Goal: Information Seeking & Learning: Learn about a topic

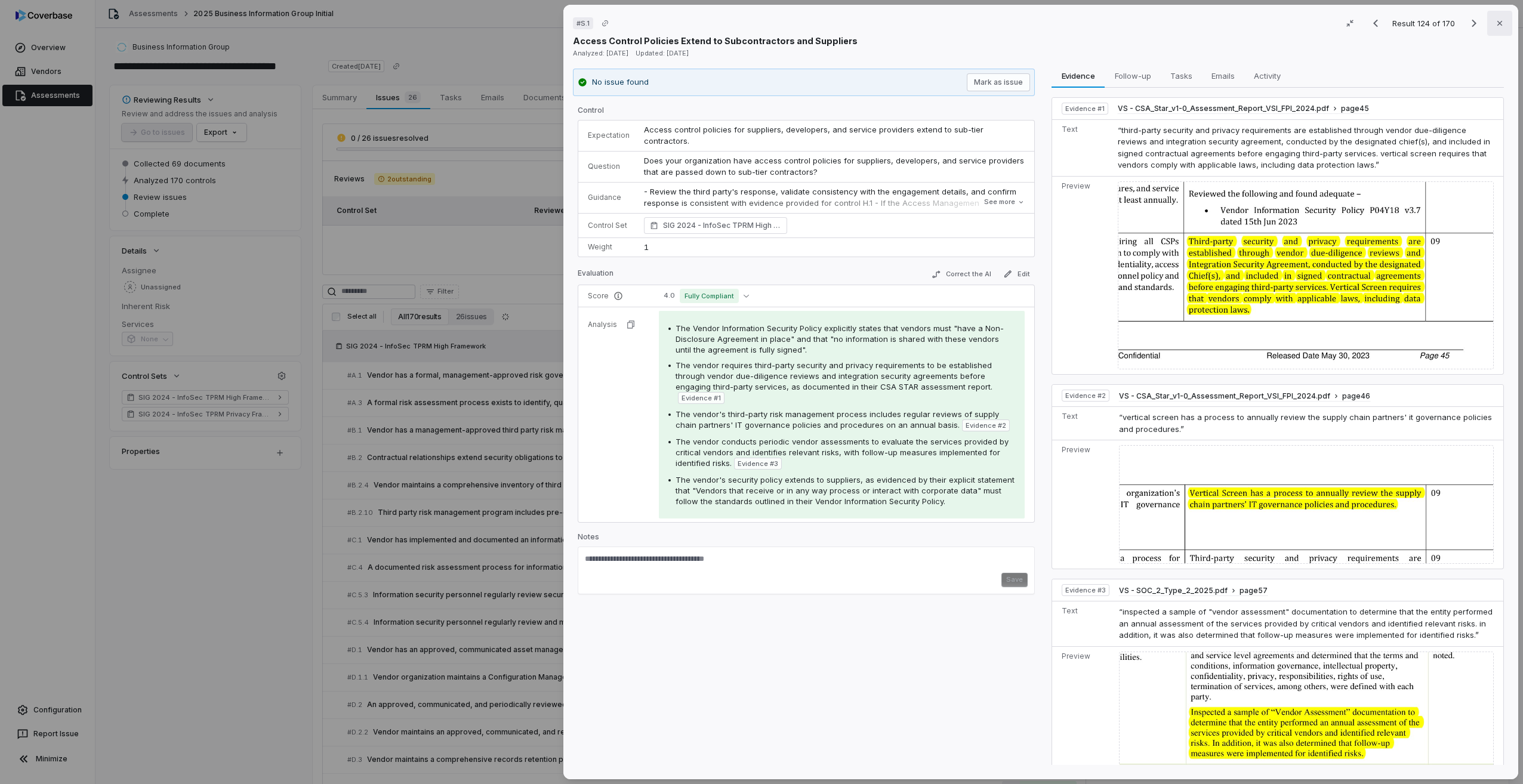
scroll to position [3274, 0]
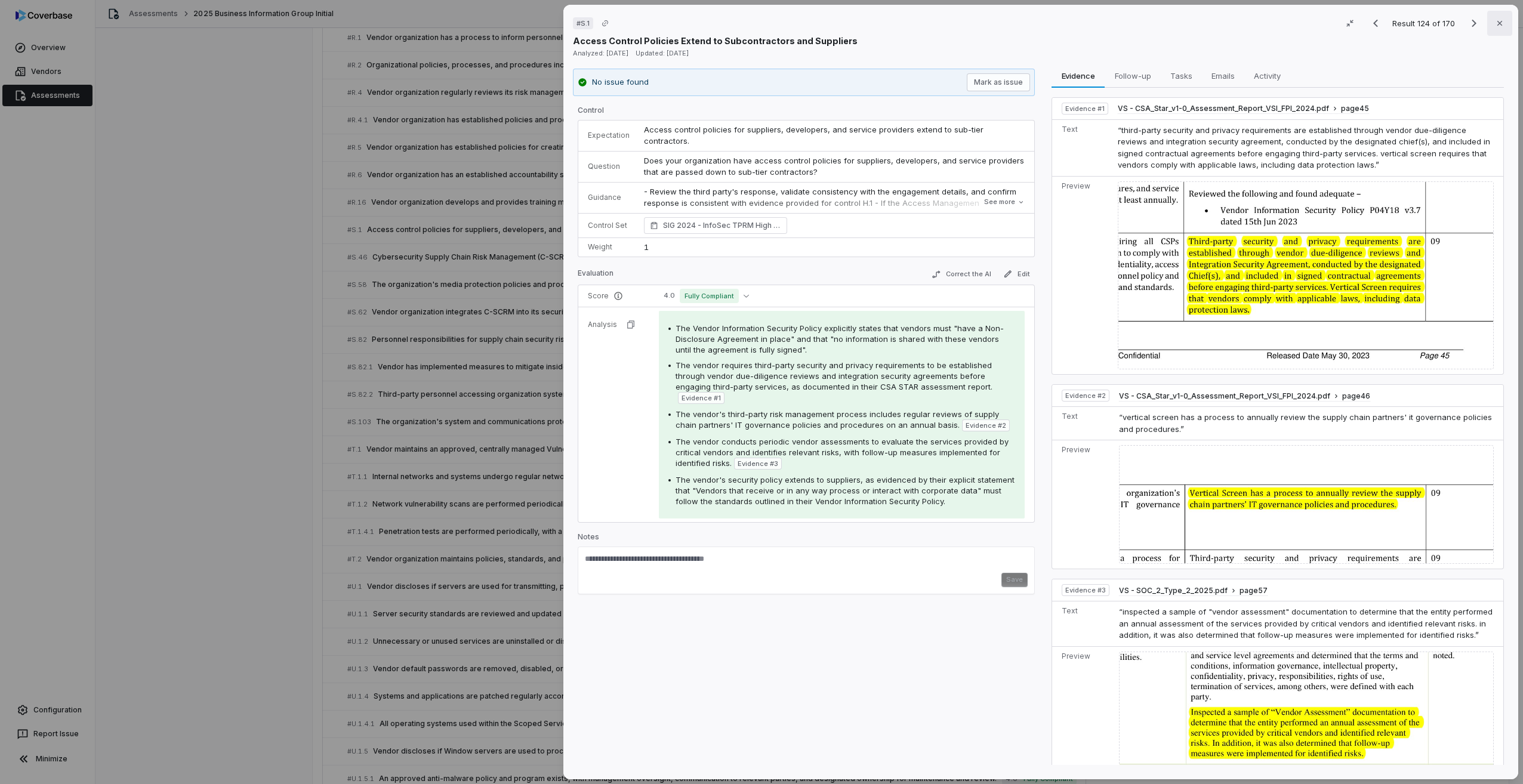
click at [1497, 26] on icon "button" at bounding box center [1499, 23] width 9 height 9
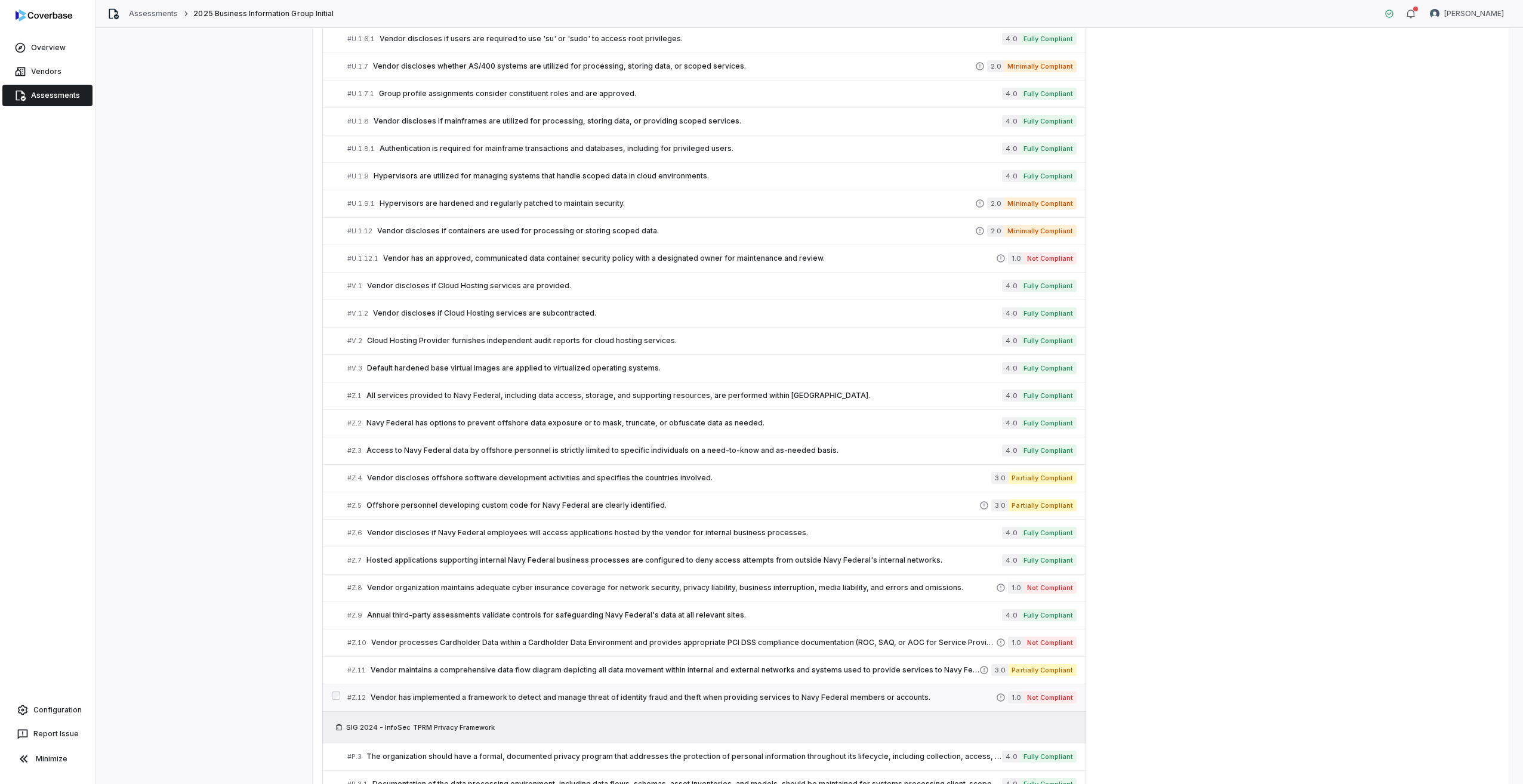
scroll to position [4326, 0]
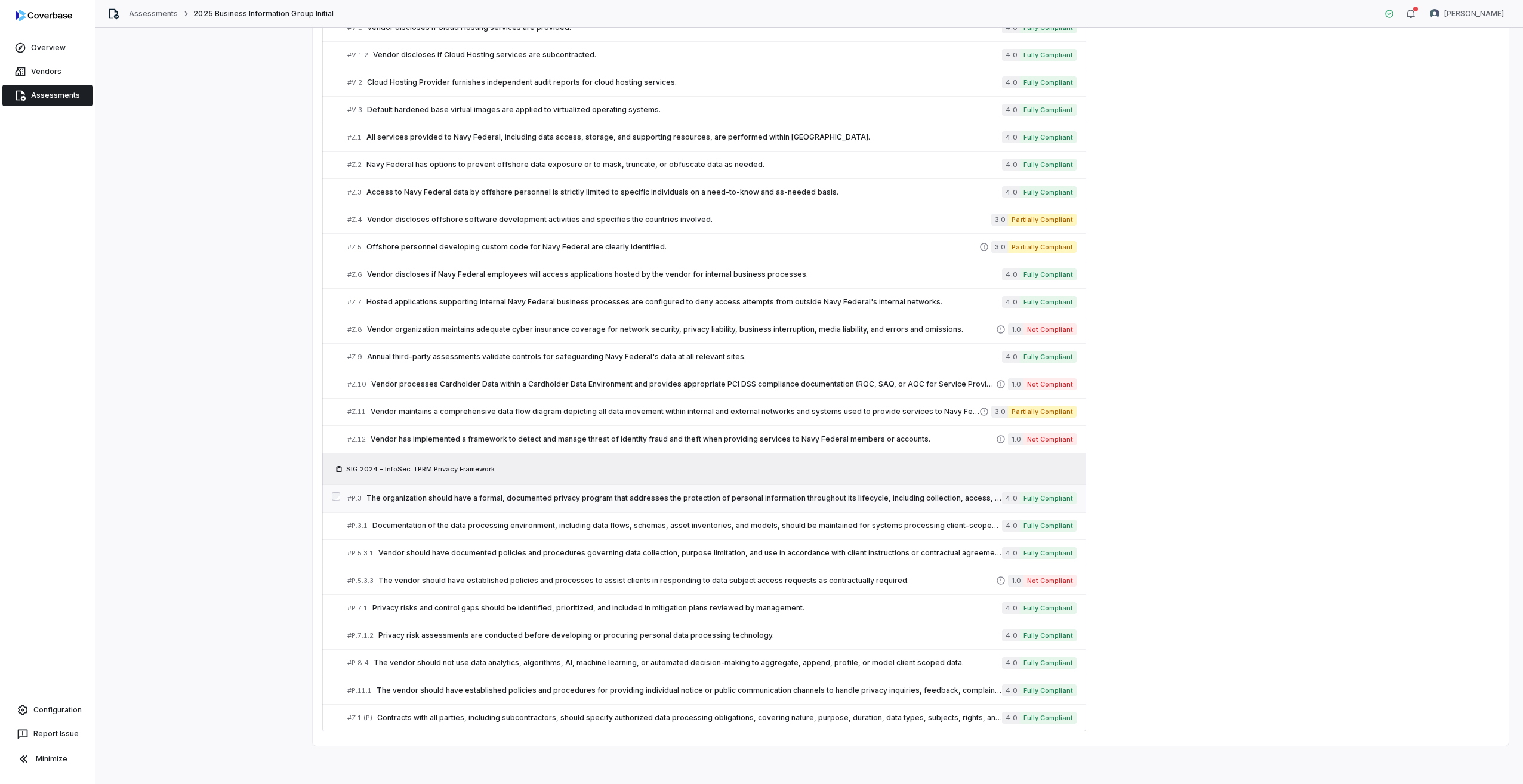
click at [517, 500] on span "The organization should have a formal, documented privacy program that addresse…" at bounding box center [684, 498] width 636 height 9
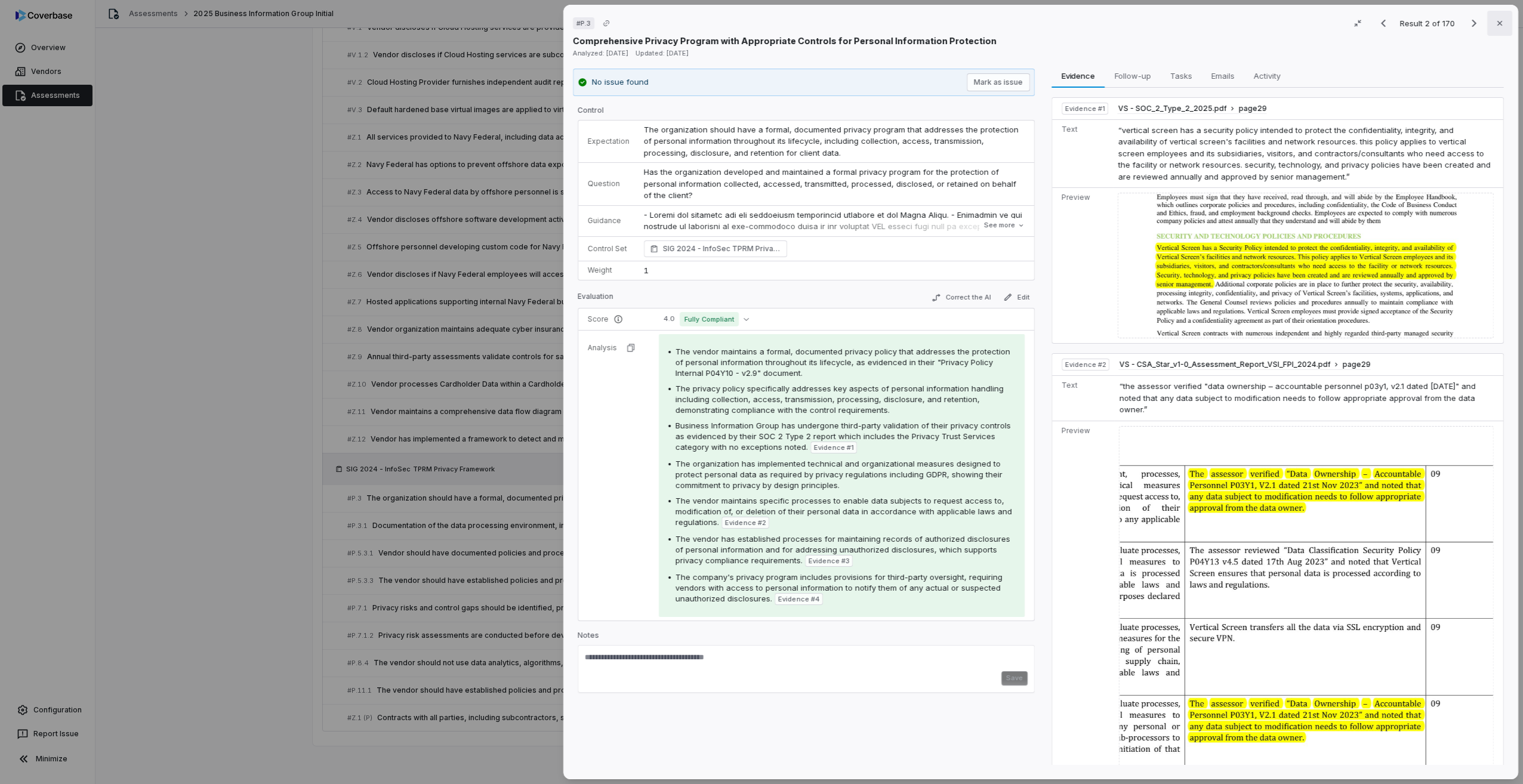
click at [1490, 29] on button "Close" at bounding box center [1500, 23] width 25 height 25
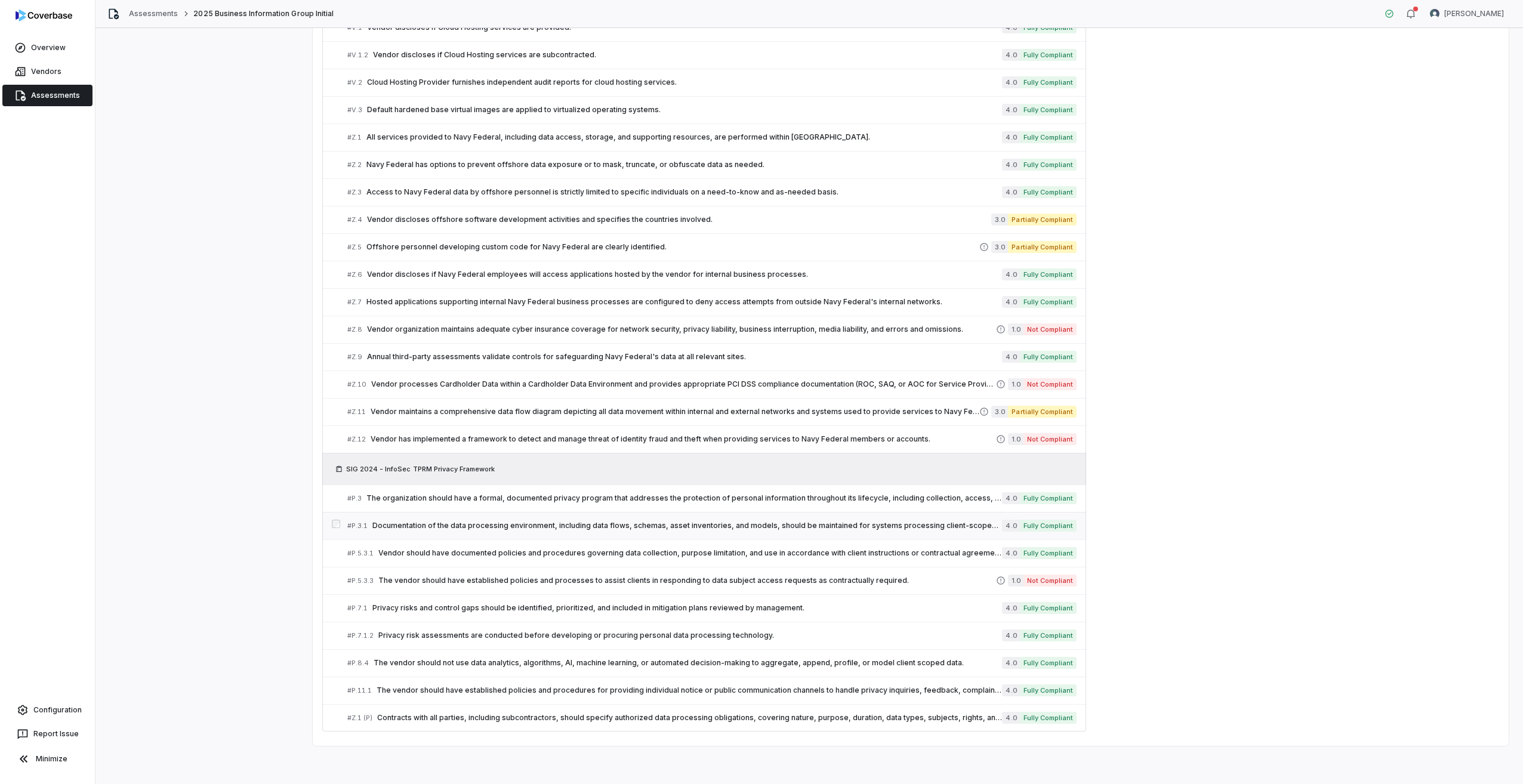
click at [553, 527] on span "Documentation of the data processing environment, including data flows, schemas…" at bounding box center [687, 525] width 630 height 9
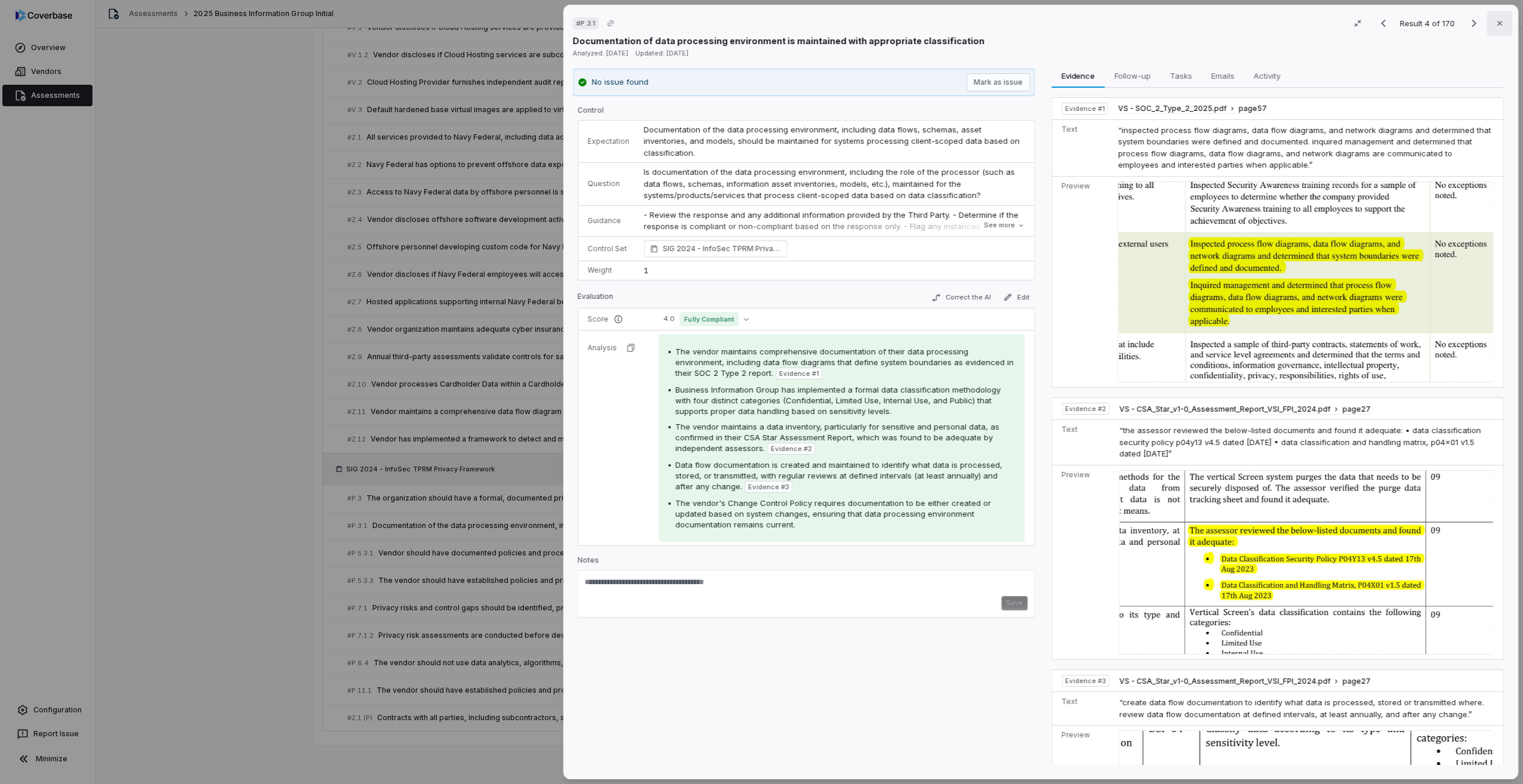
click at [1500, 28] on button "Close" at bounding box center [1500, 23] width 25 height 25
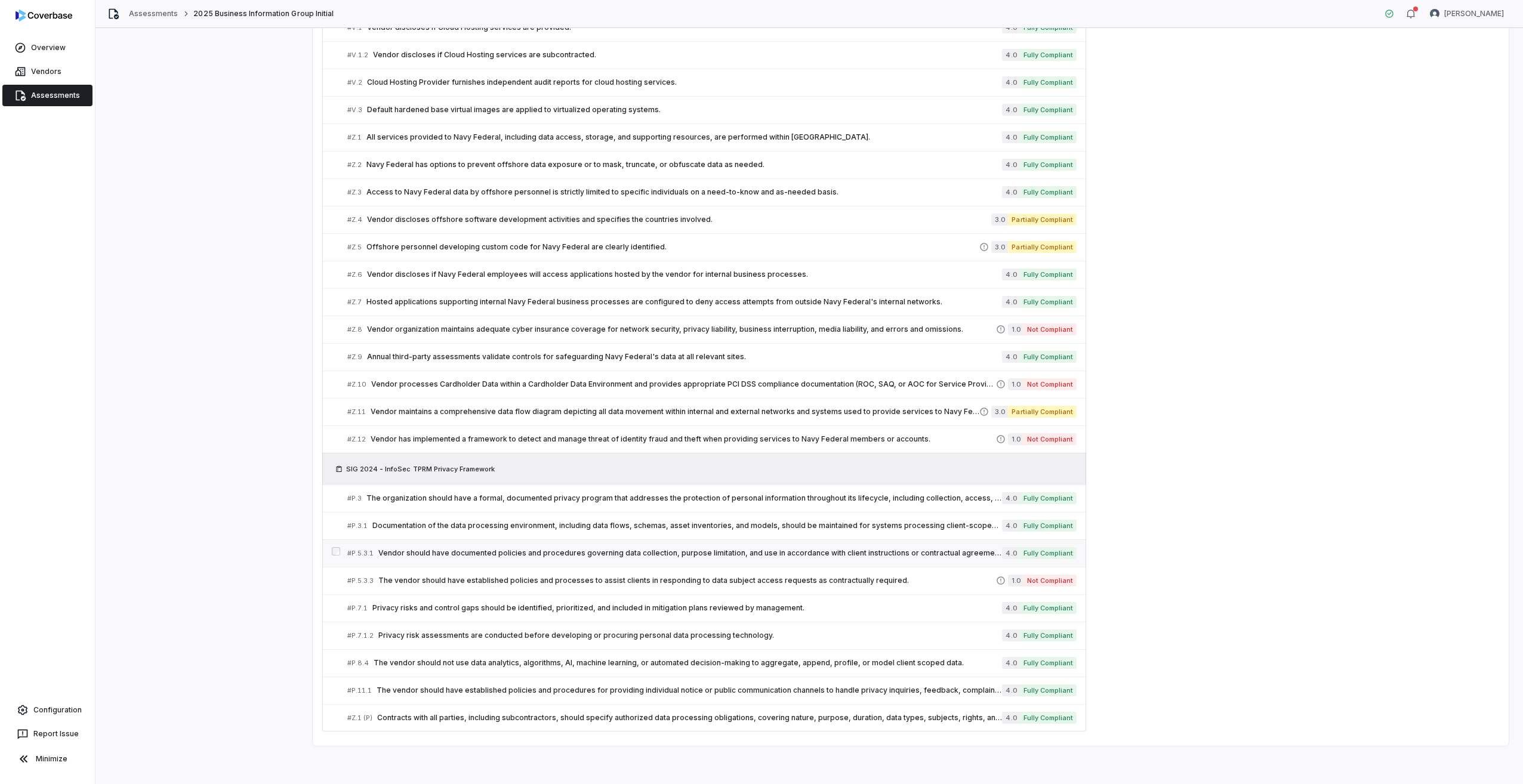
click at [452, 554] on span "Vendor should have documented policies and procedures governing data collection…" at bounding box center [690, 552] width 624 height 9
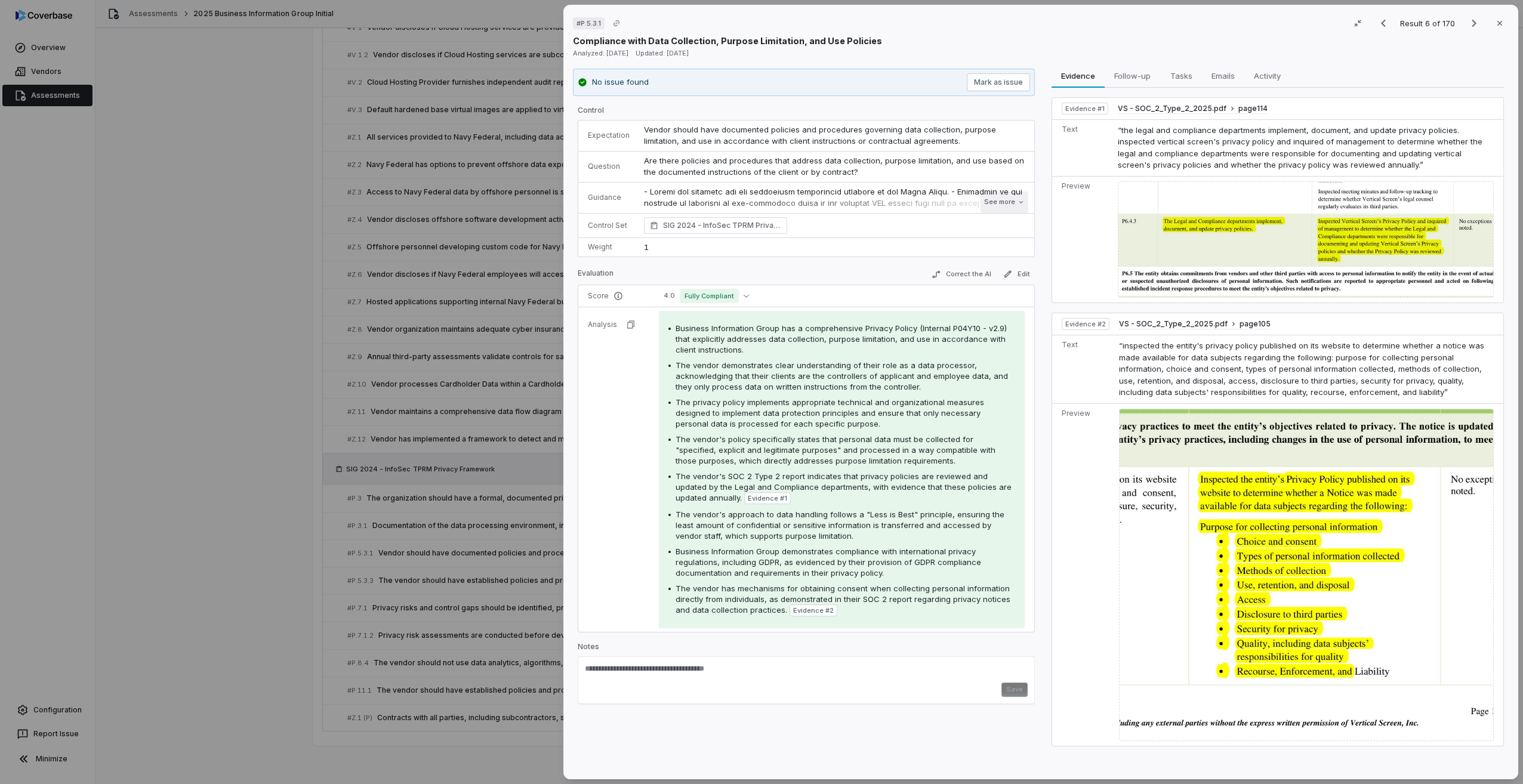
click at [994, 207] on button "See more" at bounding box center [1004, 202] width 48 height 21
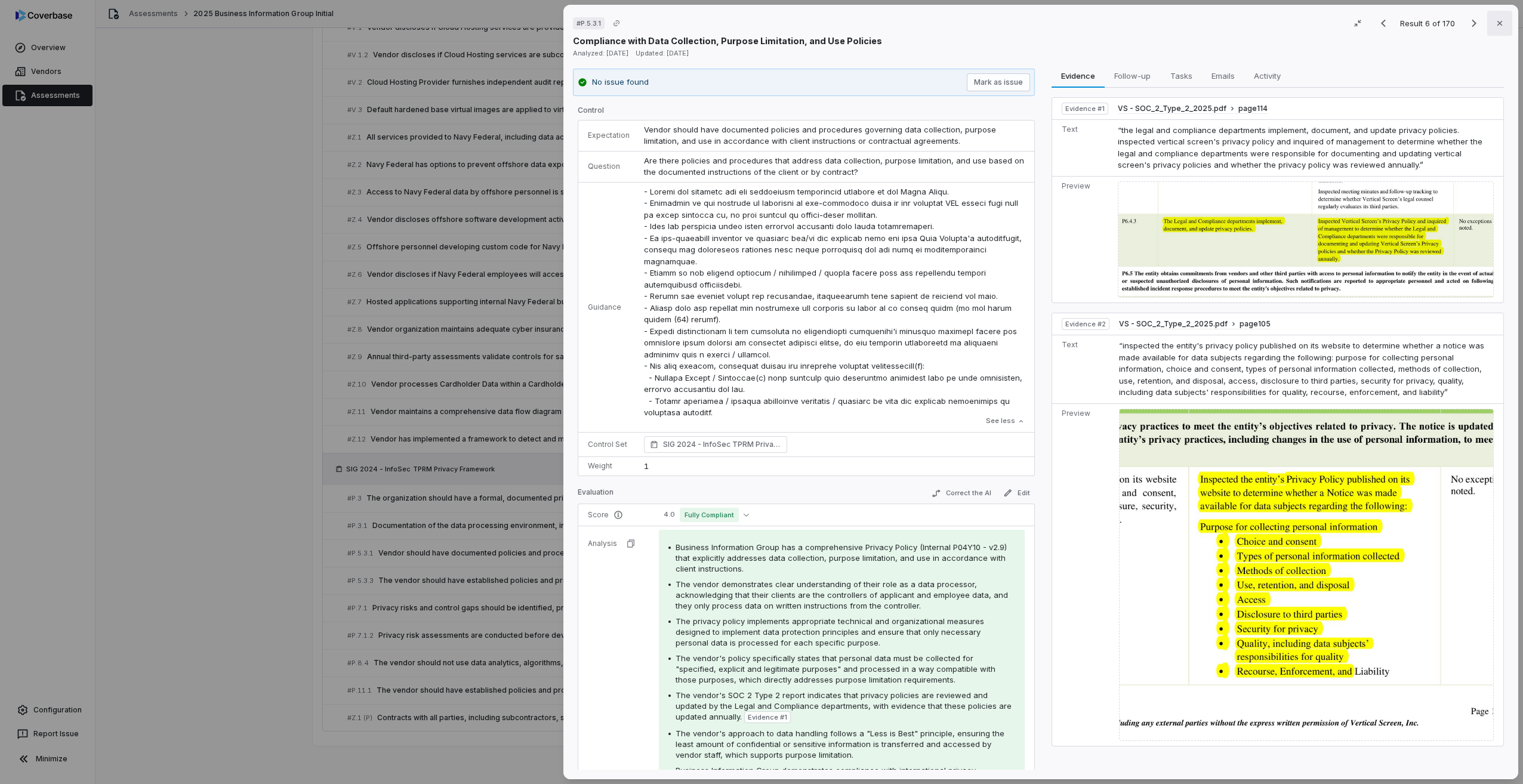
click at [1499, 23] on button "Close" at bounding box center [1500, 23] width 25 height 25
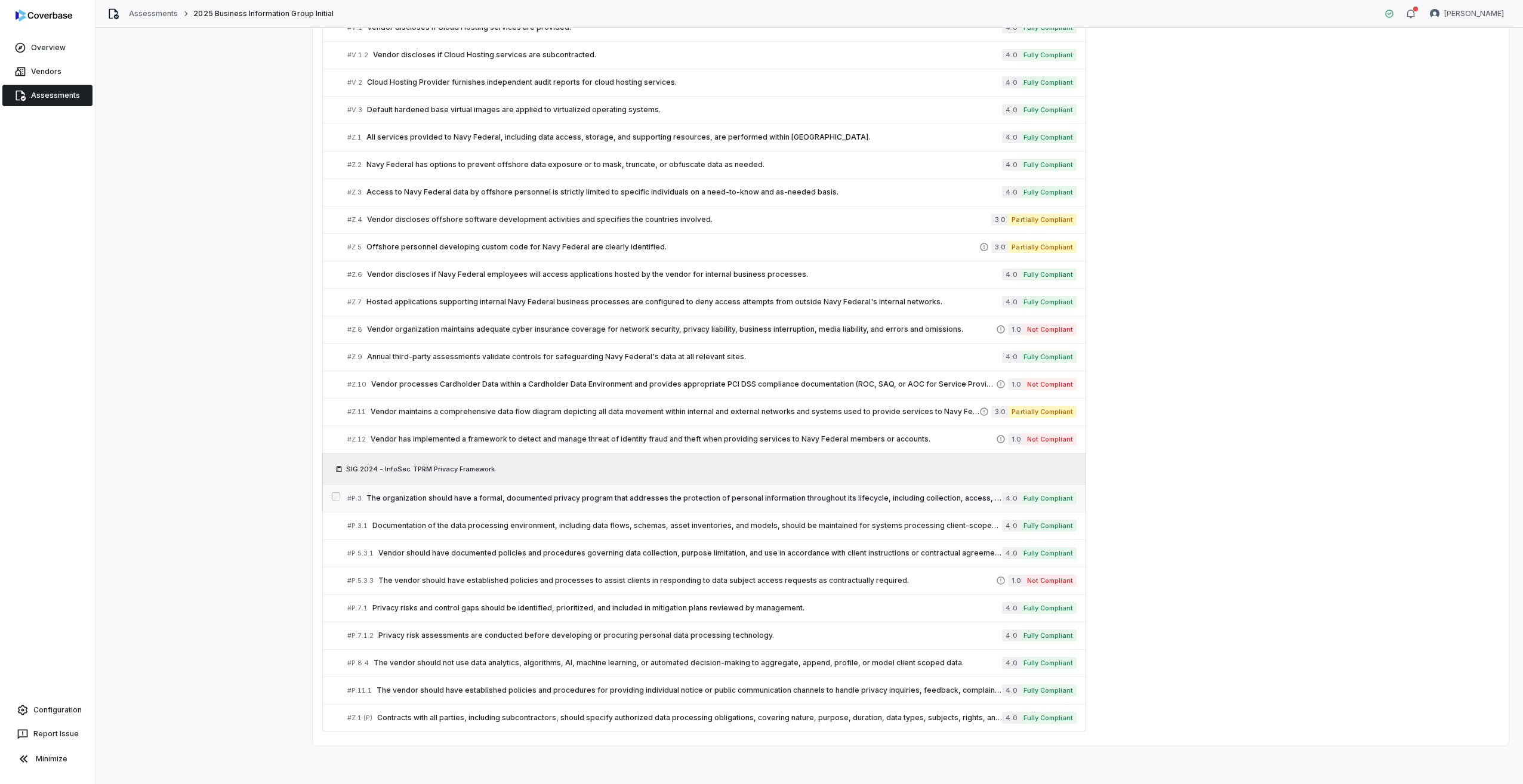
click at [448, 495] on span "The organization should have a formal, documented privacy program that addresse…" at bounding box center [684, 498] width 636 height 9
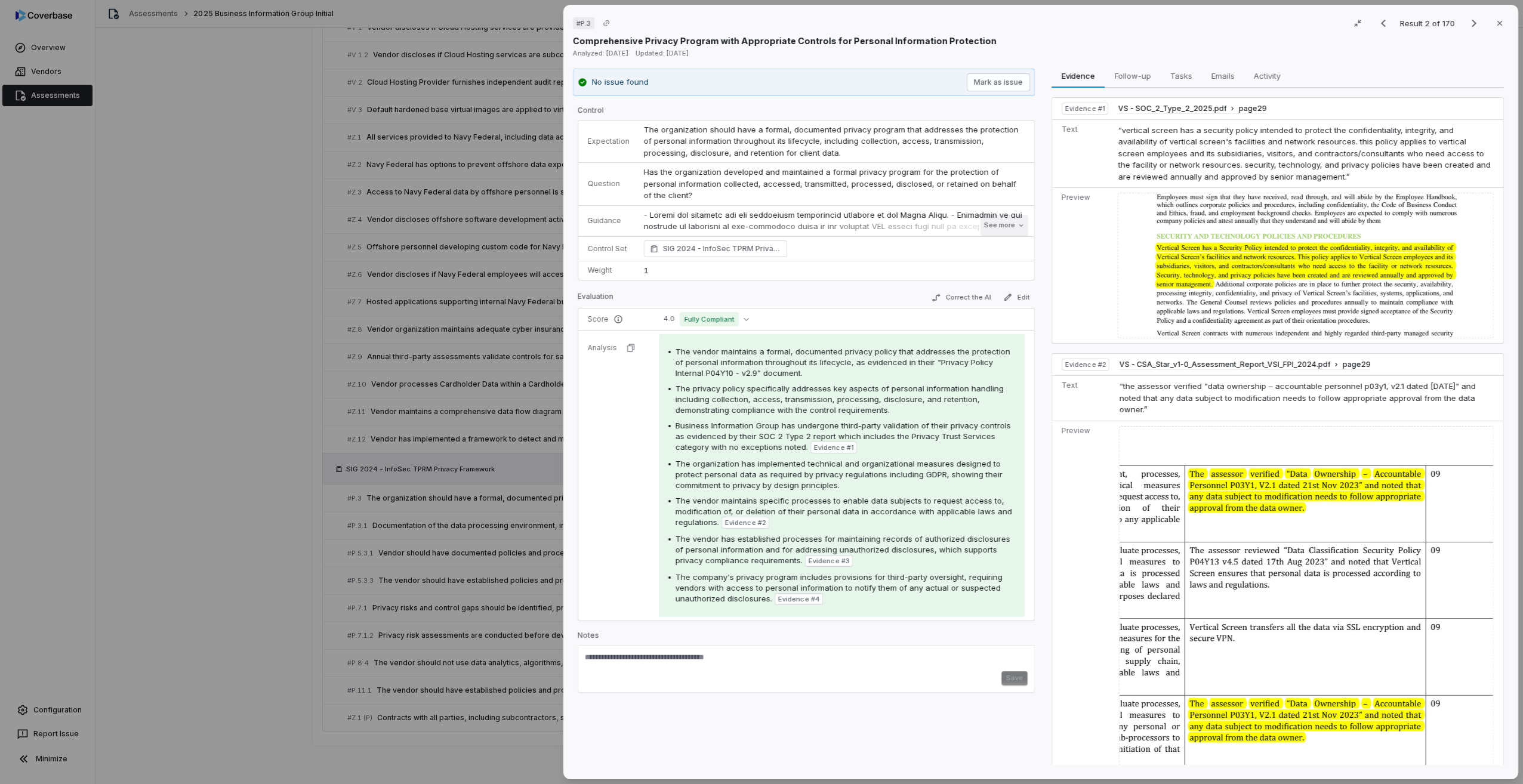
click at [1002, 215] on button "See more" at bounding box center [1004, 225] width 48 height 21
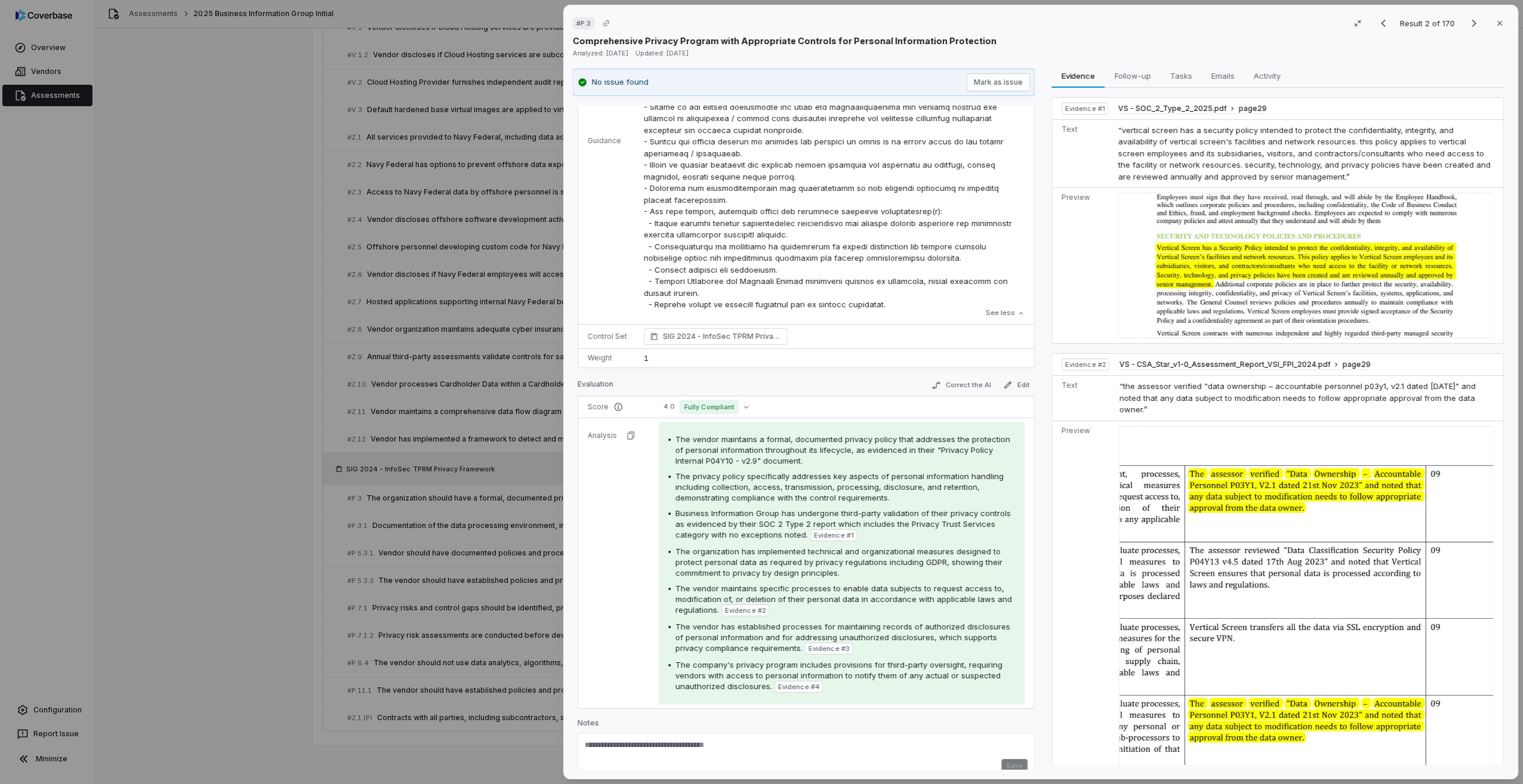
scroll to position [262, 0]
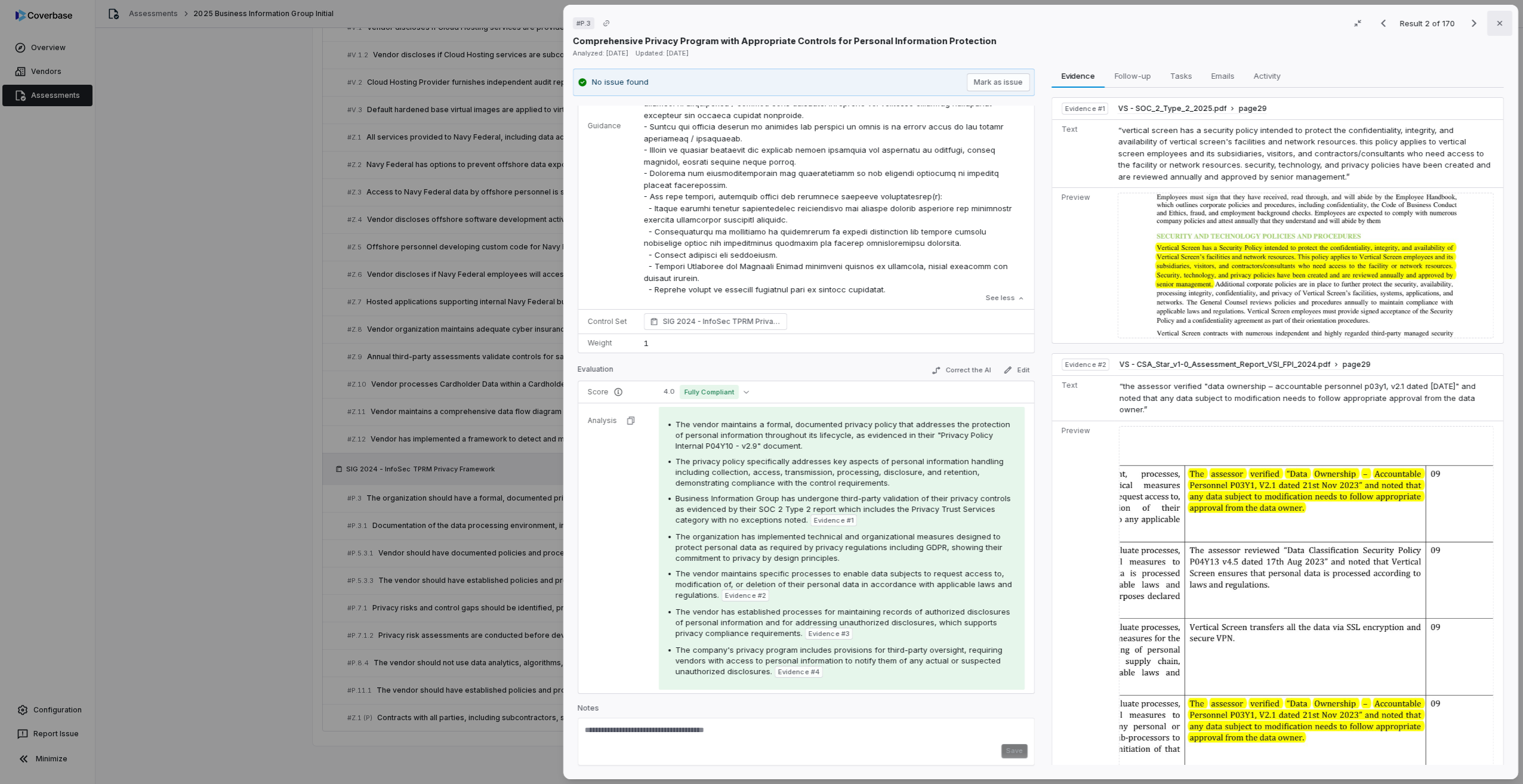
click at [1495, 19] on icon "button" at bounding box center [1499, 23] width 9 height 9
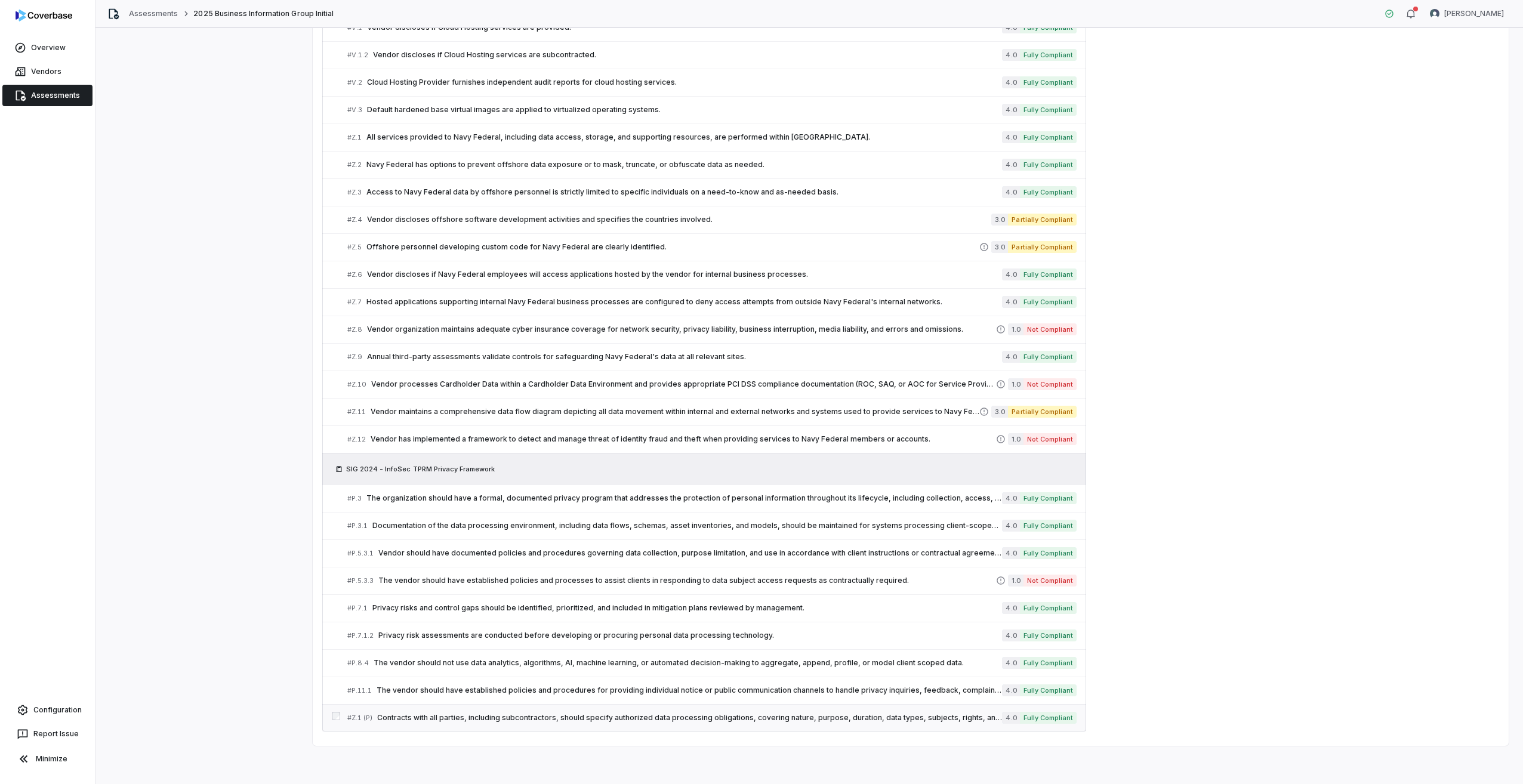
click at [528, 716] on span "Contracts with all parties, including subcontractors, should specify authorized…" at bounding box center [689, 717] width 625 height 9
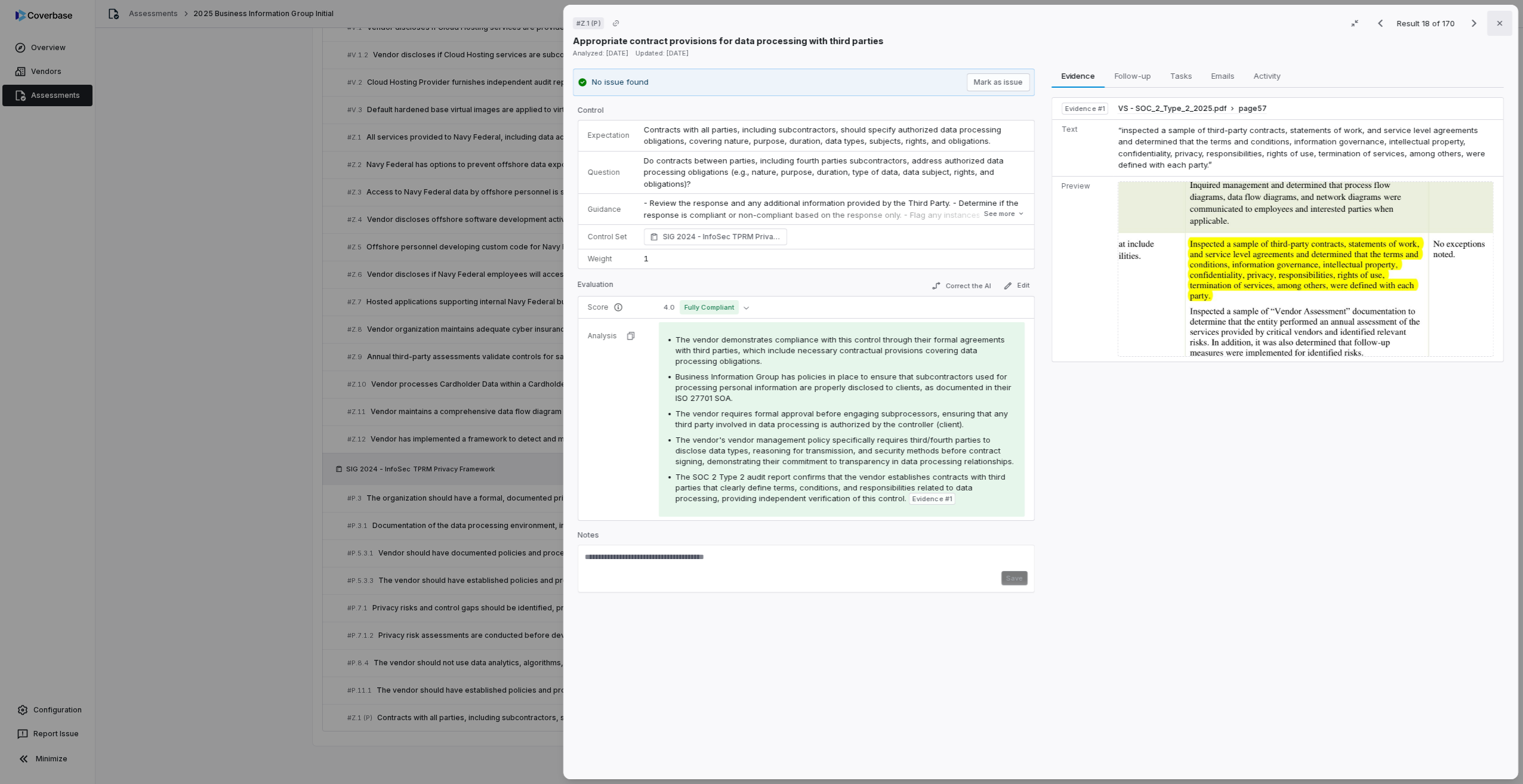
click at [1495, 22] on icon "button" at bounding box center [1499, 23] width 9 height 9
